Goal: Transaction & Acquisition: Book appointment/travel/reservation

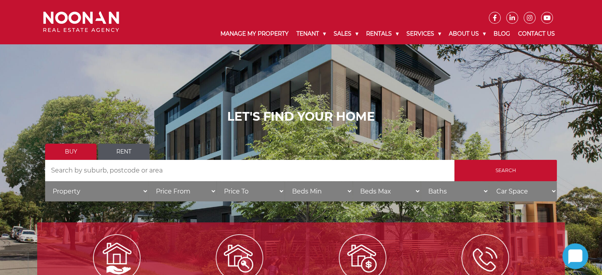
click at [119, 153] on link "Rent" at bounding box center [123, 152] width 51 height 16
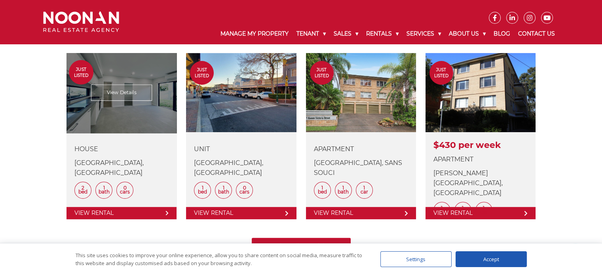
scroll to position [317, 0]
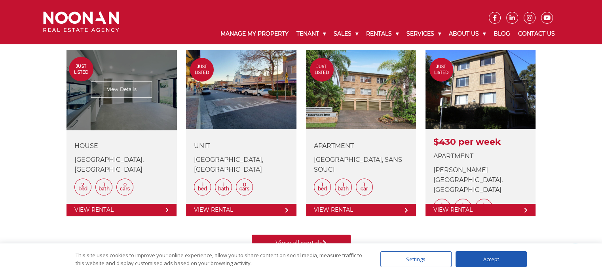
click at [119, 213] on link at bounding box center [122, 133] width 110 height 166
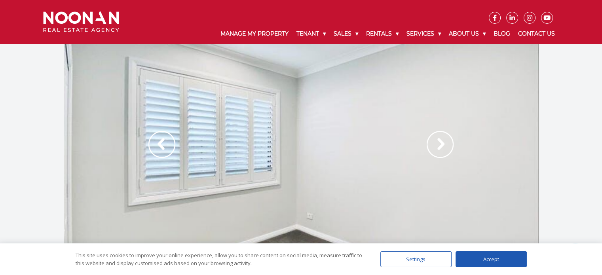
click at [442, 154] on img at bounding box center [440, 144] width 27 height 27
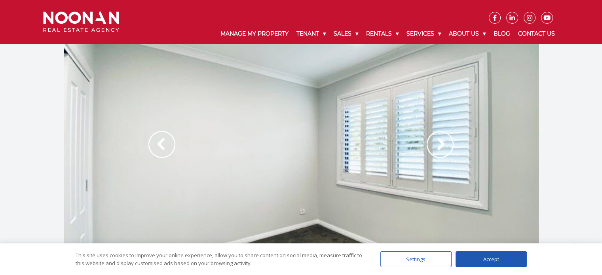
click at [442, 154] on img at bounding box center [440, 144] width 27 height 27
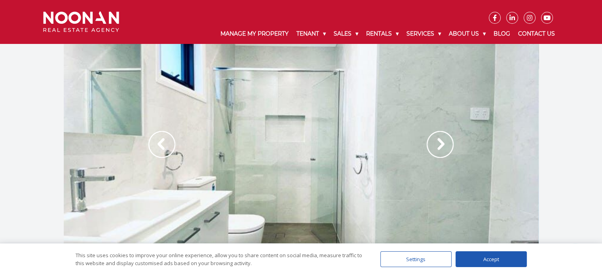
click at [442, 154] on img at bounding box center [440, 144] width 27 height 27
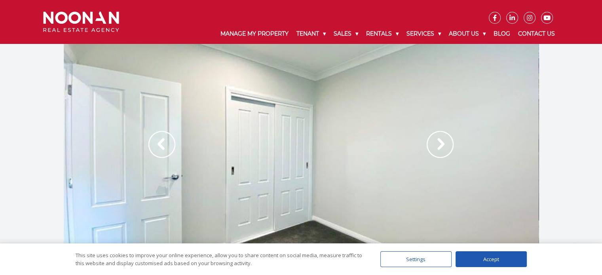
click at [442, 154] on img at bounding box center [440, 144] width 27 height 27
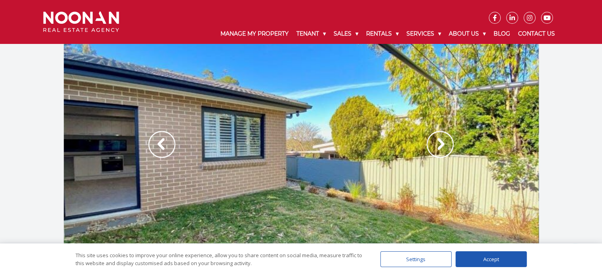
click at [442, 154] on img at bounding box center [440, 144] width 27 height 27
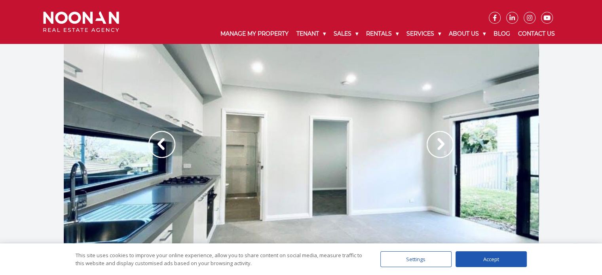
click at [442, 150] on img at bounding box center [440, 144] width 27 height 27
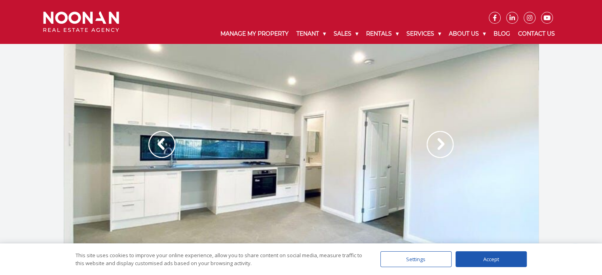
click at [442, 150] on img at bounding box center [440, 144] width 27 height 27
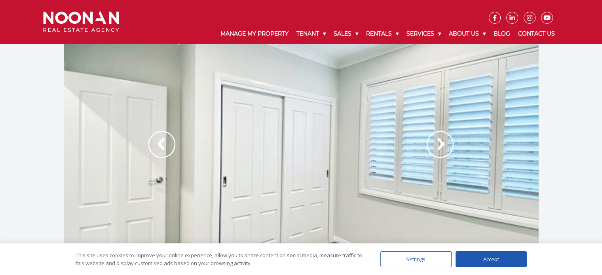
click at [165, 150] on img at bounding box center [162, 144] width 27 height 27
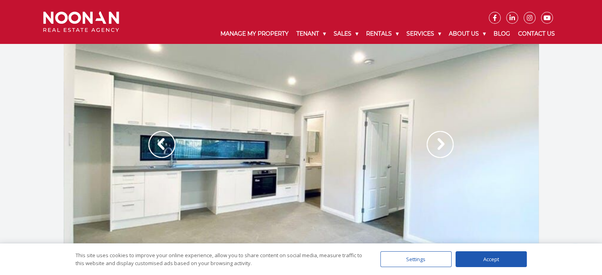
click at [165, 150] on img at bounding box center [162, 144] width 27 height 27
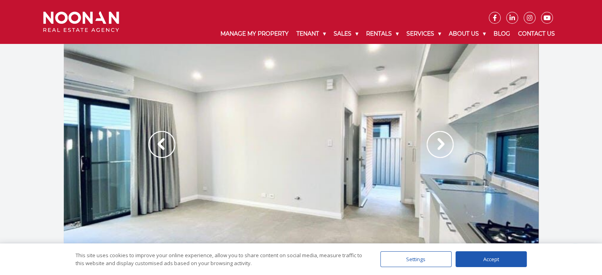
click at [440, 142] on img at bounding box center [440, 144] width 27 height 27
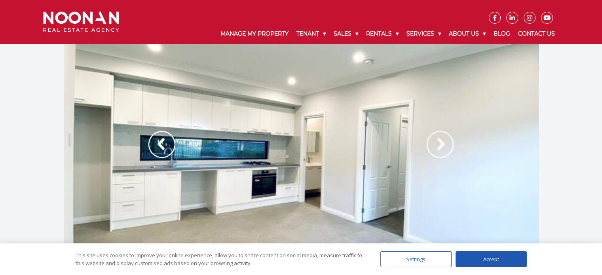
click at [440, 142] on img at bounding box center [440, 144] width 27 height 27
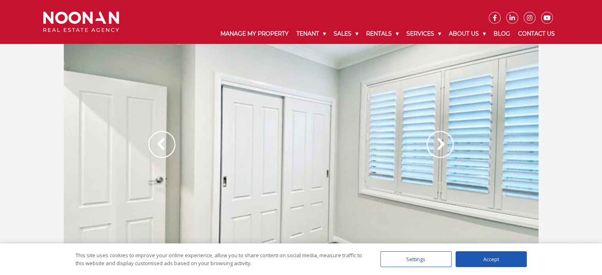
click at [440, 142] on img at bounding box center [440, 144] width 27 height 27
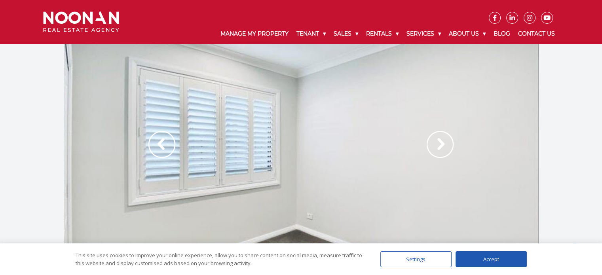
click at [440, 142] on img at bounding box center [440, 144] width 27 height 27
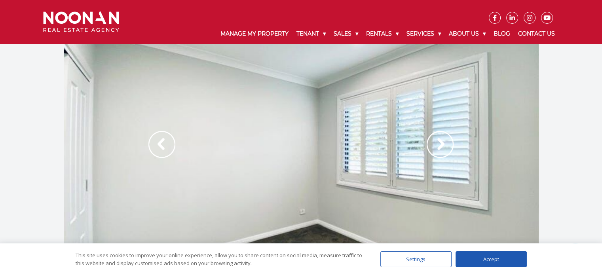
click at [440, 142] on img at bounding box center [440, 144] width 27 height 27
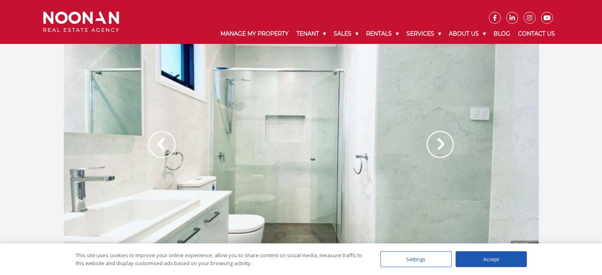
click at [440, 142] on img at bounding box center [440, 144] width 27 height 27
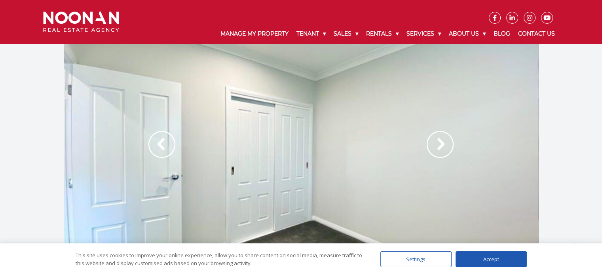
click at [440, 142] on img at bounding box center [440, 144] width 27 height 27
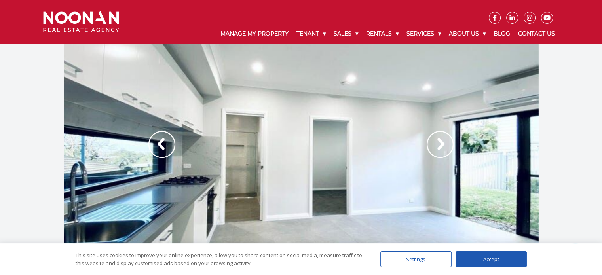
click at [440, 142] on img at bounding box center [440, 144] width 27 height 27
